Goal: Consume media (video, audio): Consume media (video, audio)

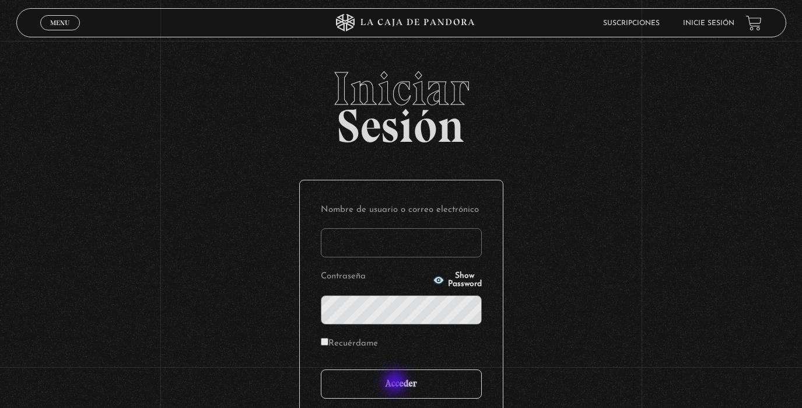
type input "analuciagandara@gmail.com"
click at [395, 383] on input "Acceder" at bounding box center [401, 383] width 161 height 29
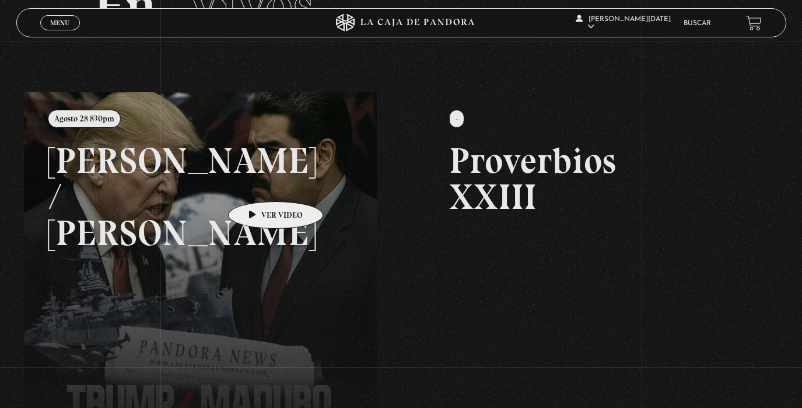
scroll to position [93, 0]
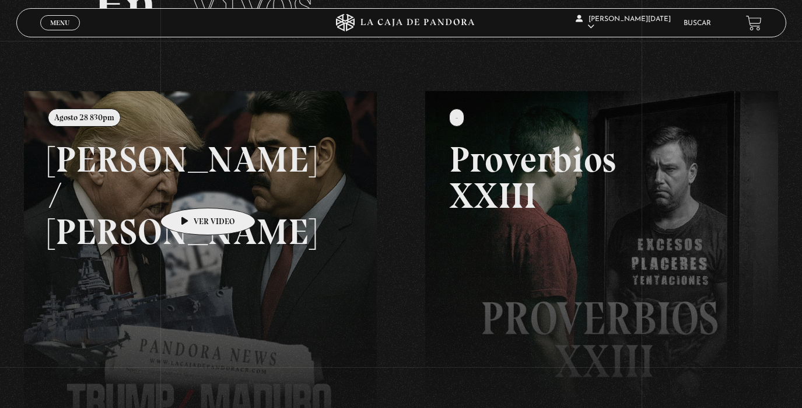
click at [170, 190] on link at bounding box center [425, 295] width 802 height 408
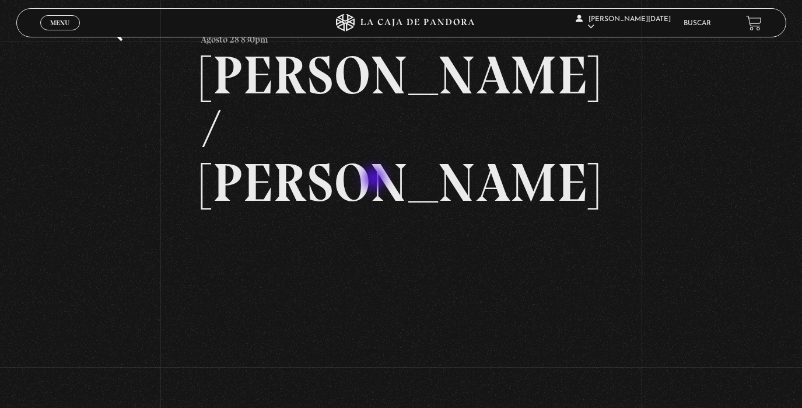
scroll to position [57, 0]
